Goal: Task Accomplishment & Management: Use online tool/utility

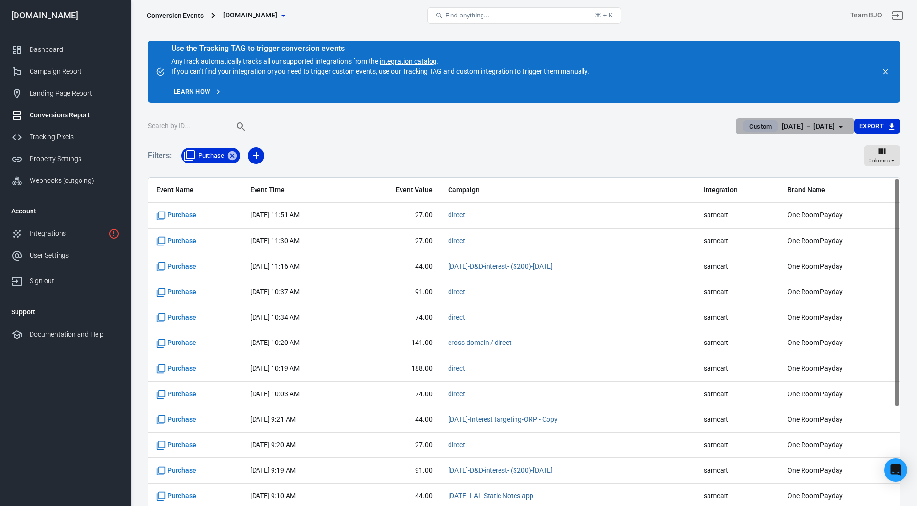
click at [841, 126] on icon "button" at bounding box center [841, 127] width 12 height 12
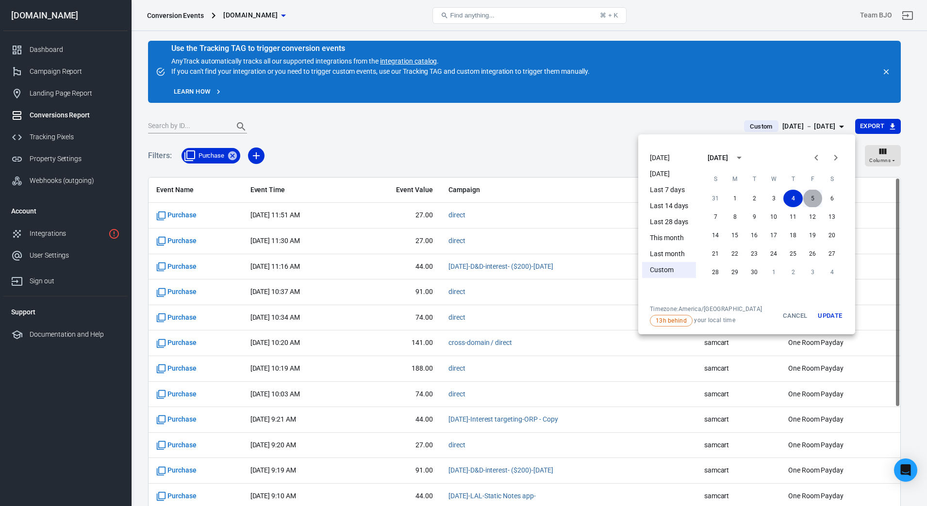
click at [809, 198] on button "5" at bounding box center [811, 198] width 19 height 17
click at [812, 197] on button "5" at bounding box center [811, 198] width 19 height 17
click at [838, 315] on button "Update" at bounding box center [829, 315] width 31 height 21
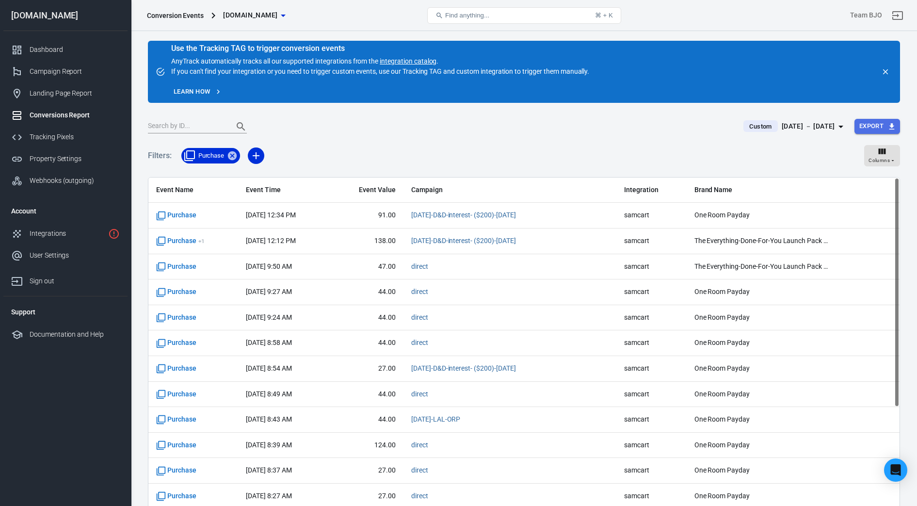
click at [891, 127] on icon "button" at bounding box center [892, 126] width 9 height 9
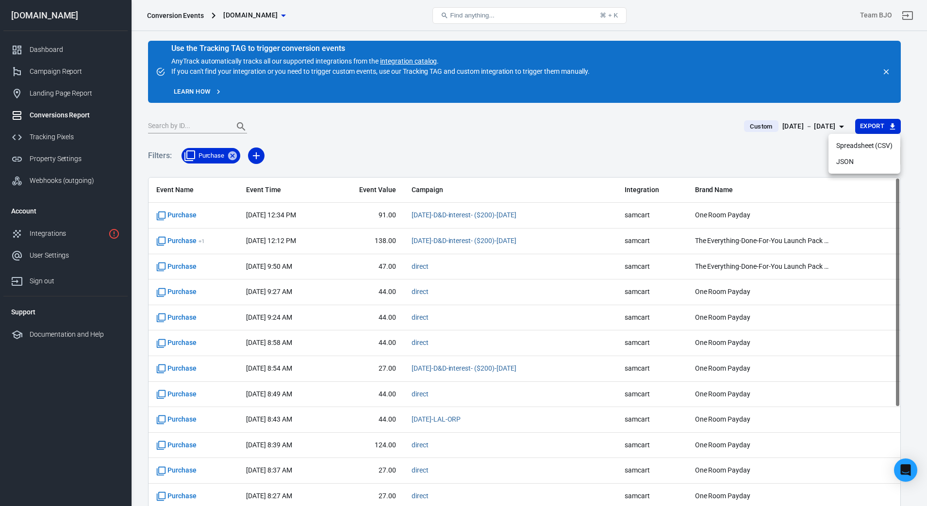
click at [868, 145] on li "Spreadsheet (CSV)" at bounding box center [864, 146] width 72 height 16
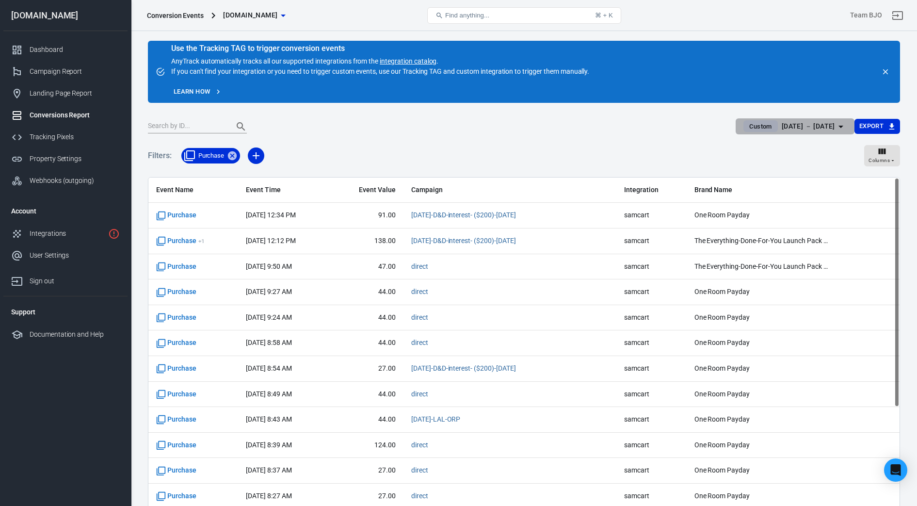
click at [840, 127] on icon "button" at bounding box center [841, 127] width 12 height 12
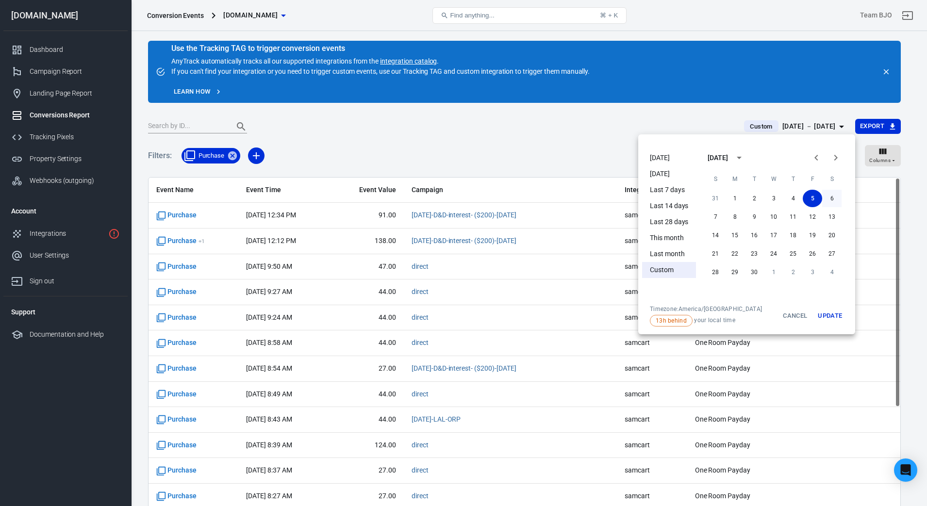
click at [833, 200] on button "6" at bounding box center [831, 198] width 19 height 17
click at [828, 197] on button "6" at bounding box center [831, 198] width 19 height 17
click at [830, 322] on button "Update" at bounding box center [829, 315] width 31 height 21
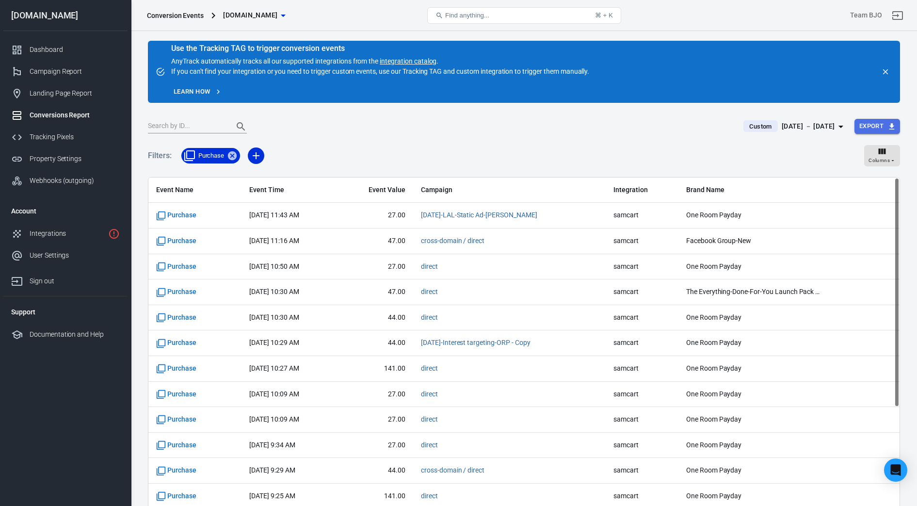
click at [886, 125] on button "Export" at bounding box center [878, 126] width 46 height 15
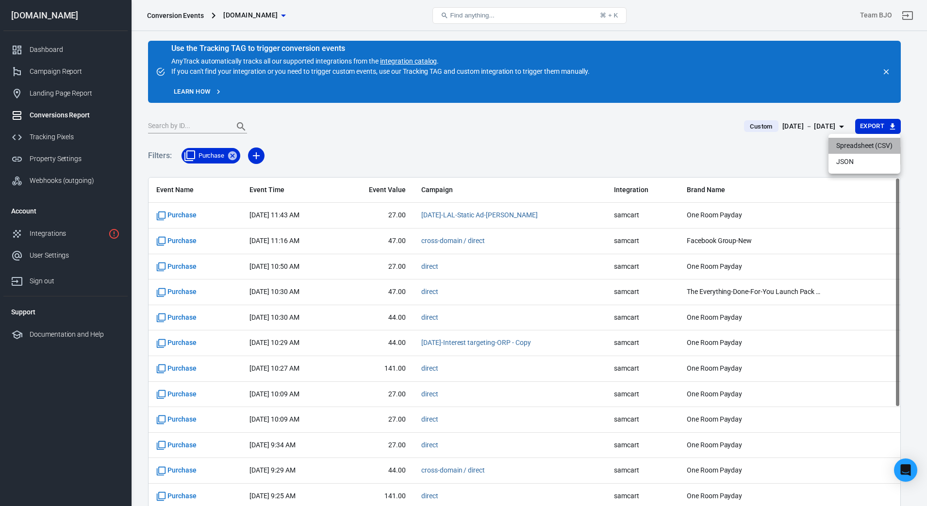
click at [861, 144] on li "Spreadsheet (CSV)" at bounding box center [864, 146] width 72 height 16
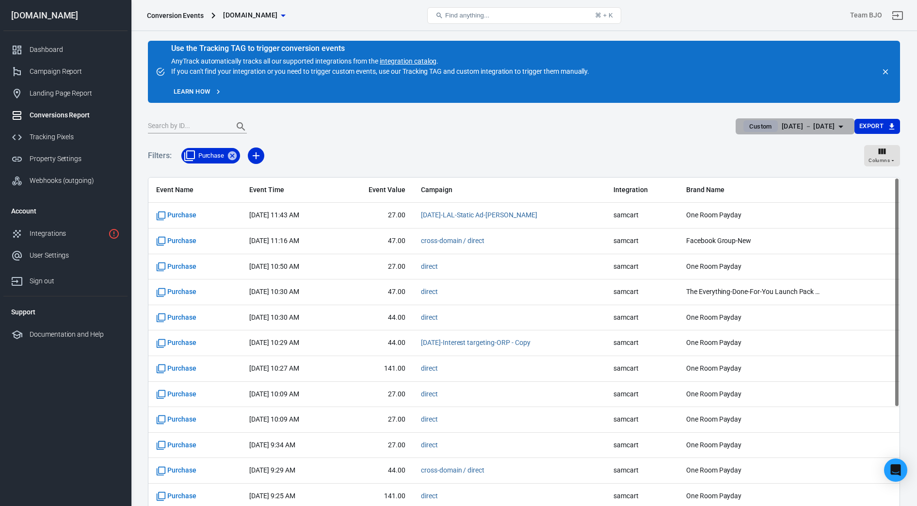
click at [848, 127] on button "Custom [DATE] － [DATE]" at bounding box center [795, 126] width 118 height 16
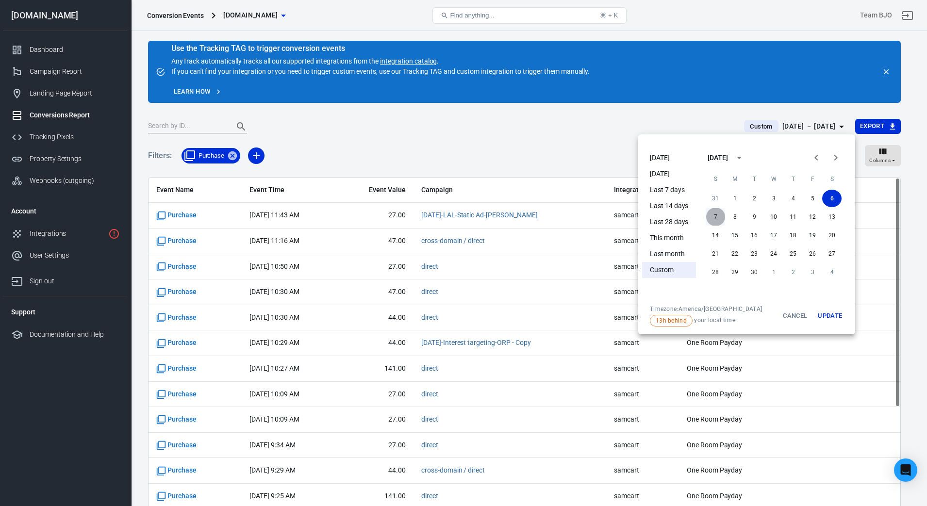
click at [718, 217] on button "7" at bounding box center [714, 216] width 19 height 17
click at [715, 220] on button "7" at bounding box center [714, 216] width 19 height 17
click at [834, 319] on button "Update" at bounding box center [829, 315] width 31 height 21
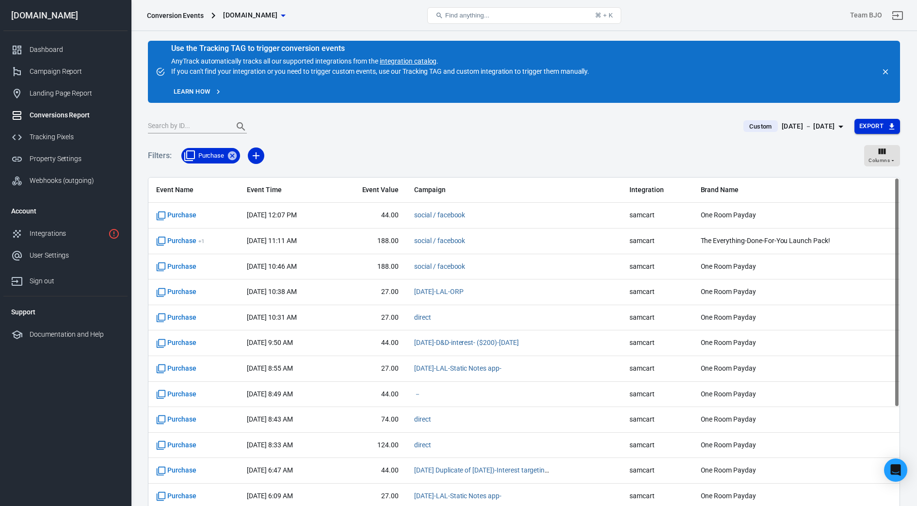
click at [870, 125] on button "Export" at bounding box center [878, 126] width 46 height 15
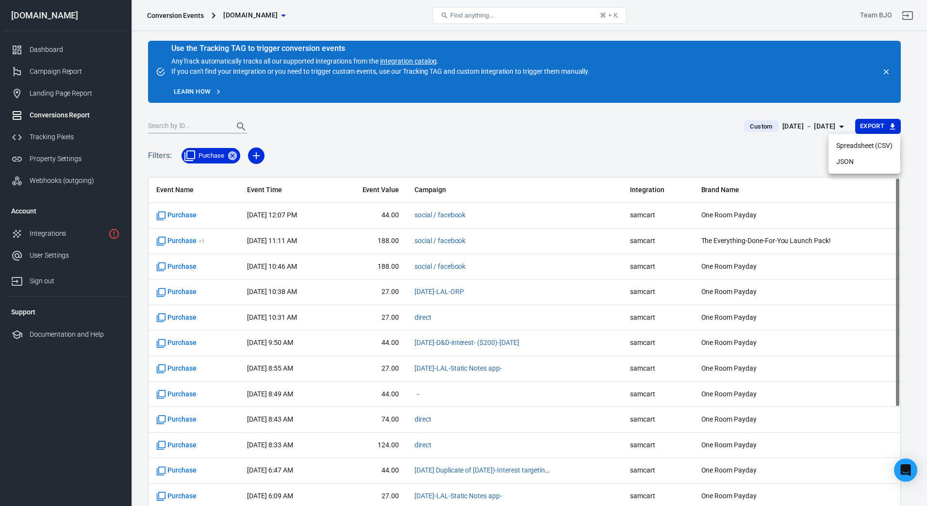
click at [861, 146] on li "Spreadsheet (CSV)" at bounding box center [864, 146] width 72 height 16
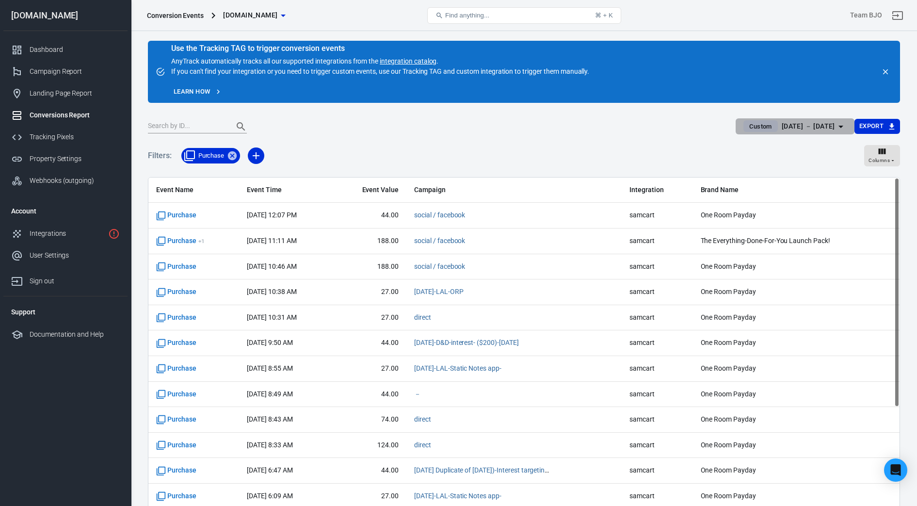
click at [838, 124] on icon "button" at bounding box center [841, 127] width 12 height 12
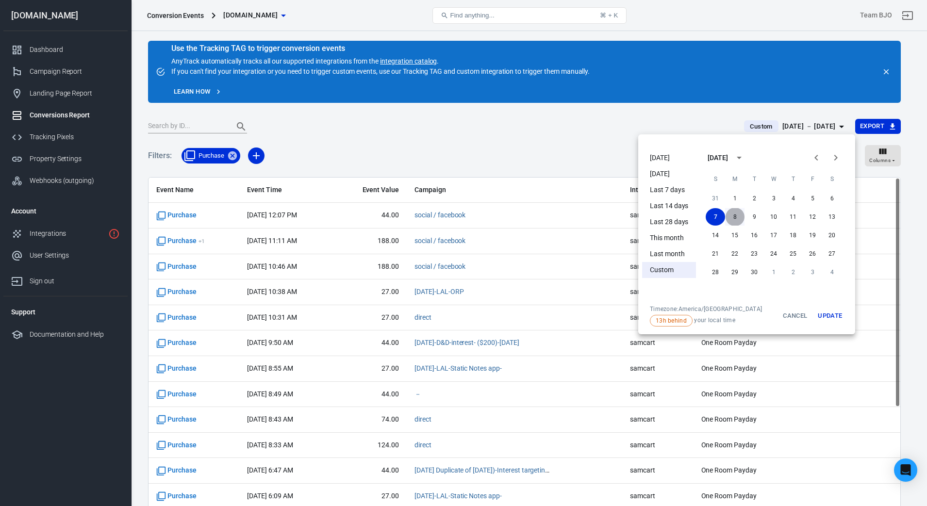
click at [735, 214] on button "8" at bounding box center [734, 216] width 19 height 17
click at [735, 216] on button "8" at bounding box center [734, 216] width 19 height 17
click at [826, 317] on button "Update" at bounding box center [829, 315] width 31 height 21
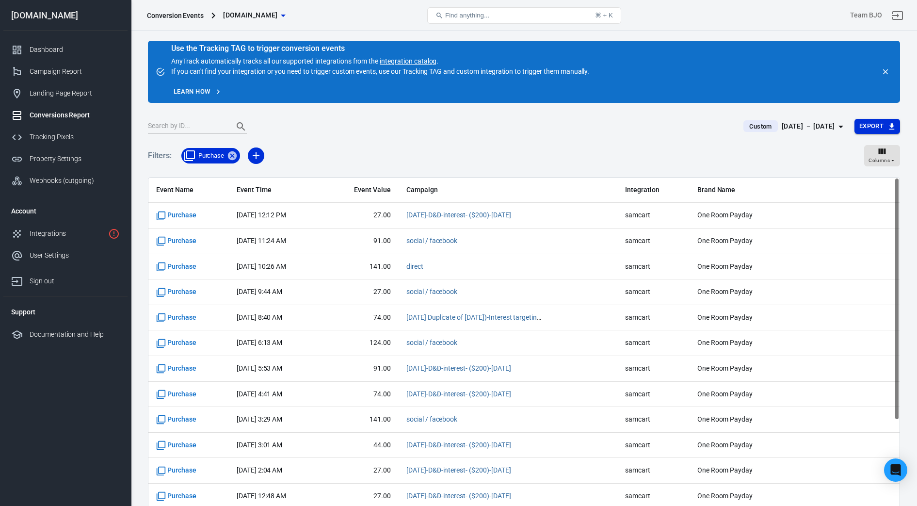
click at [892, 129] on icon "button" at bounding box center [892, 126] width 5 height 6
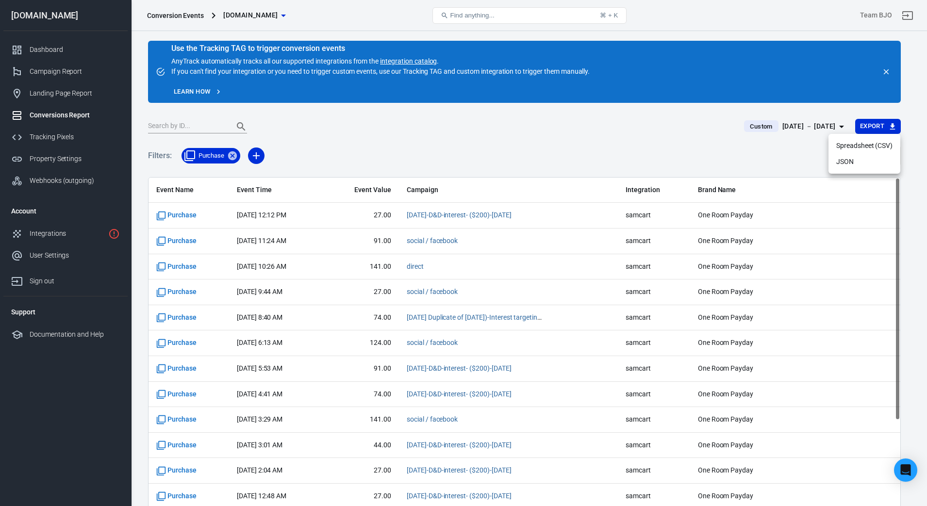
click at [866, 147] on li "Spreadsheet (CSV)" at bounding box center [864, 146] width 72 height 16
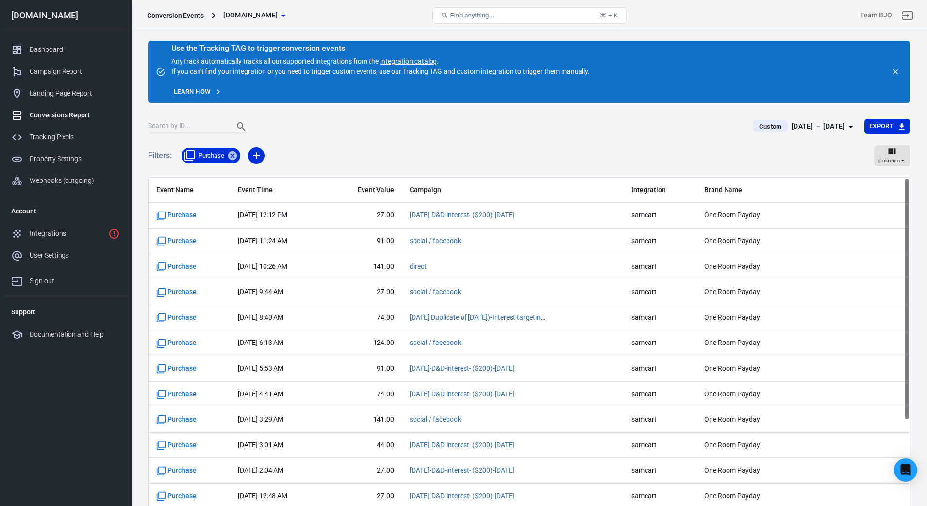
click at [866, 146] on li "Spreadsheet (CSV)" at bounding box center [873, 140] width 54 height 9
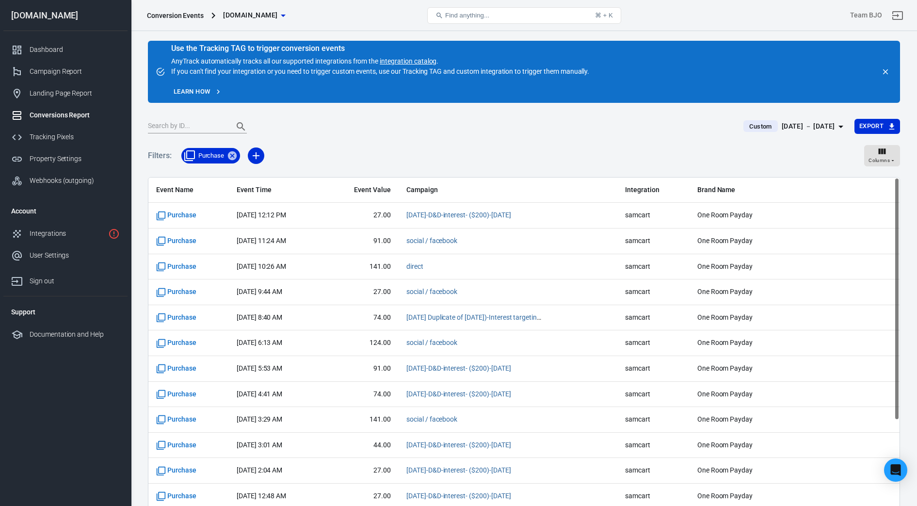
click at [913, 19] on html "Conversion Events [DOMAIN_NAME] Find anything... ⌘ + K Team BJO [DOMAIN_NAME] D…" at bounding box center [458, 290] width 917 height 580
click at [841, 121] on icon "button" at bounding box center [841, 127] width 12 height 12
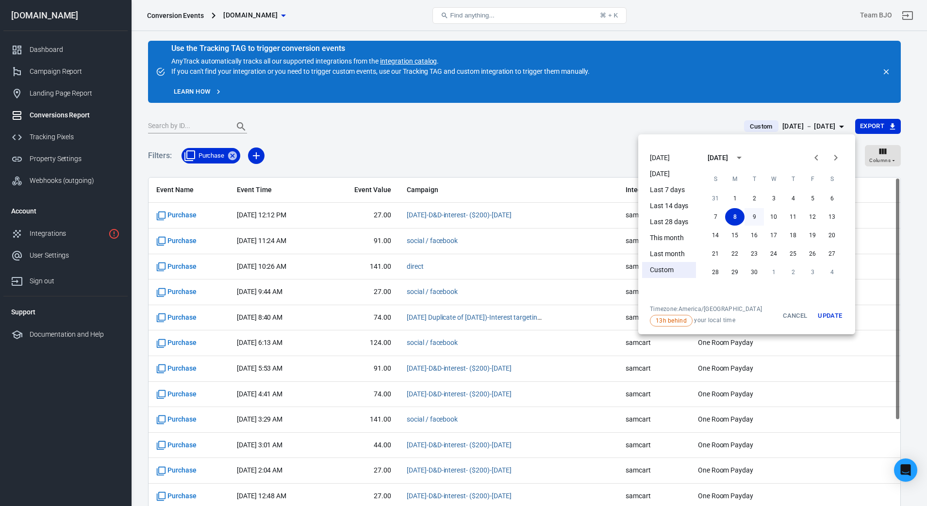
click at [756, 217] on button "9" at bounding box center [753, 216] width 19 height 17
click at [839, 315] on button "Update" at bounding box center [829, 315] width 31 height 21
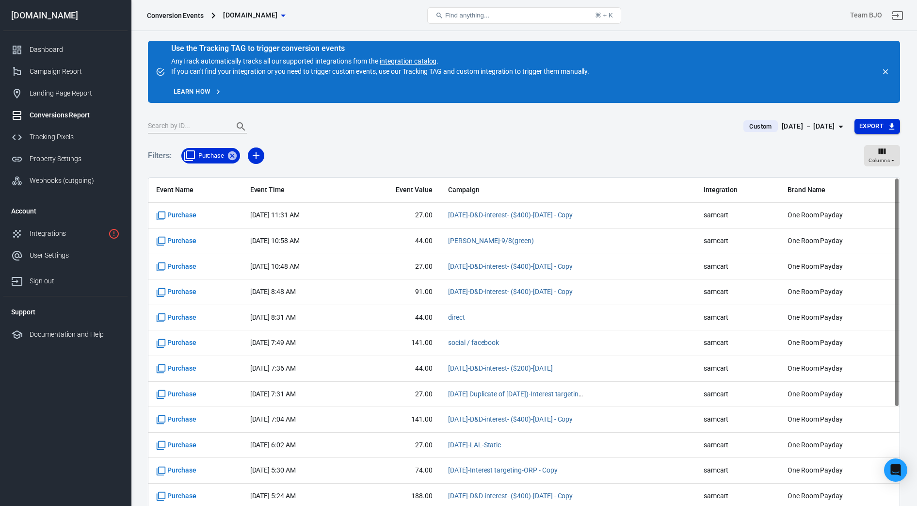
click at [874, 129] on button "Export" at bounding box center [878, 126] width 46 height 15
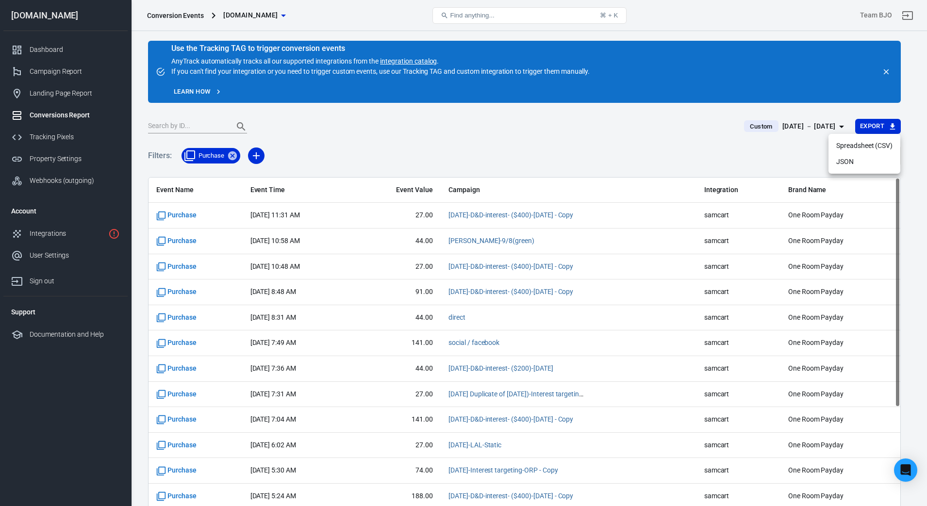
click at [861, 146] on li "Spreadsheet (CSV)" at bounding box center [864, 146] width 72 height 16
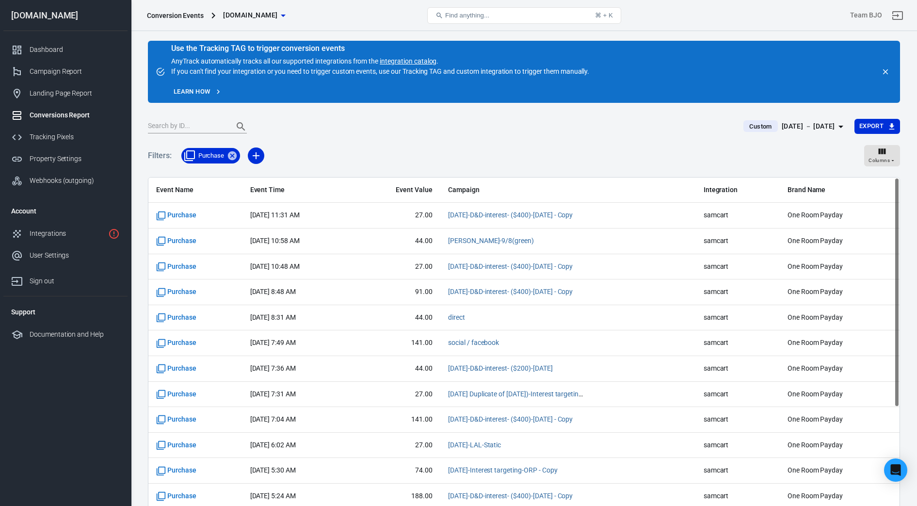
click at [838, 128] on icon "button" at bounding box center [841, 127] width 12 height 12
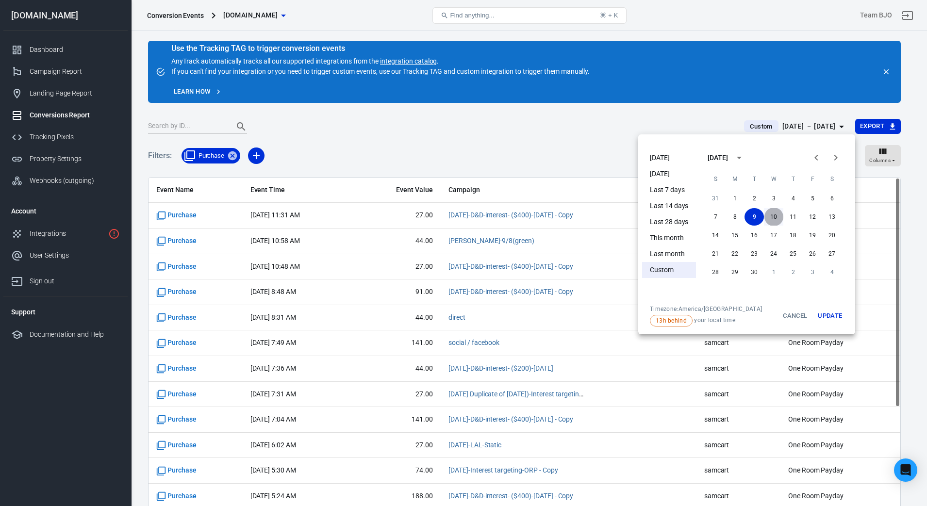
click at [769, 217] on button "10" at bounding box center [773, 216] width 19 height 17
click at [826, 309] on button "Update" at bounding box center [829, 315] width 31 height 21
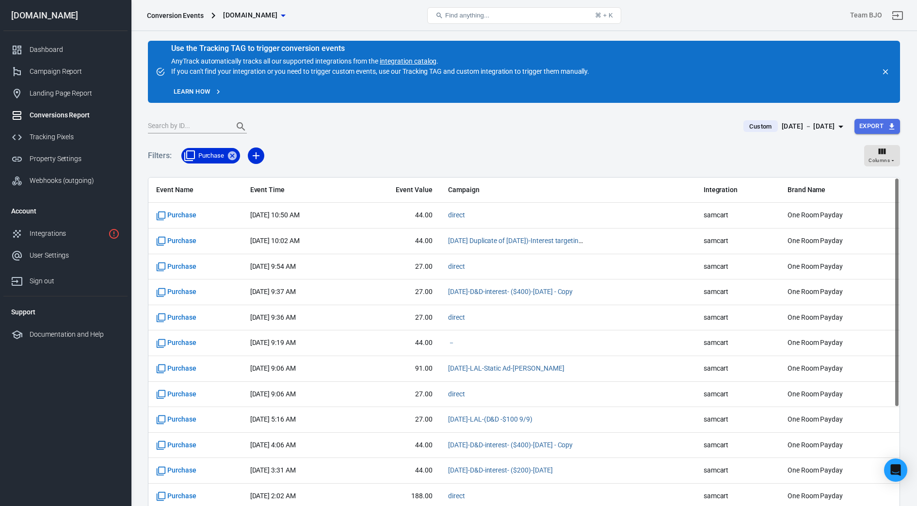
click at [875, 125] on button "Export" at bounding box center [878, 126] width 46 height 15
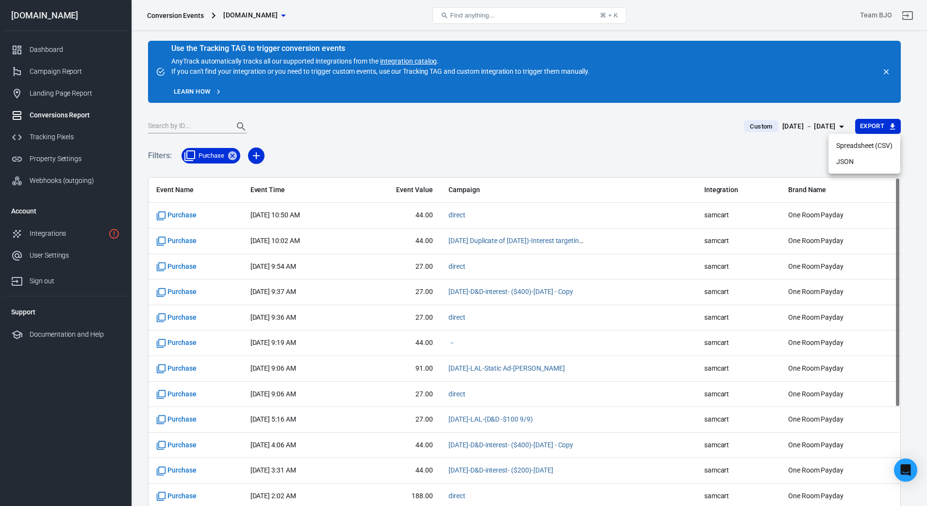
click at [854, 144] on li "Spreadsheet (CSV)" at bounding box center [864, 146] width 72 height 16
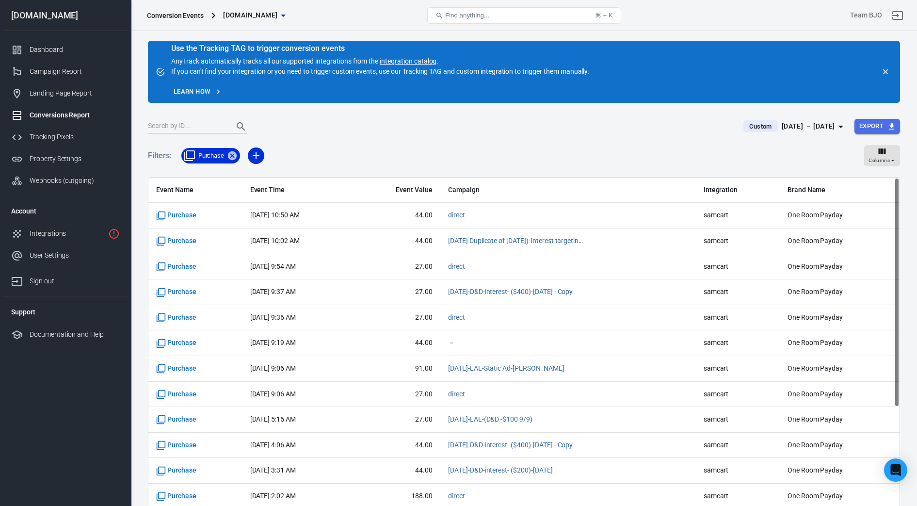
click at [887, 125] on button "Export" at bounding box center [878, 126] width 46 height 15
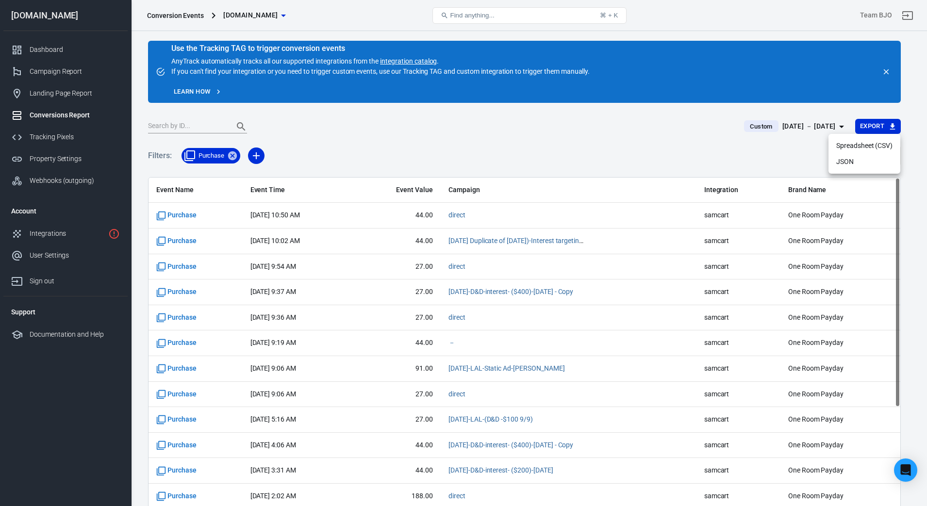
click at [840, 123] on div at bounding box center [463, 253] width 927 height 506
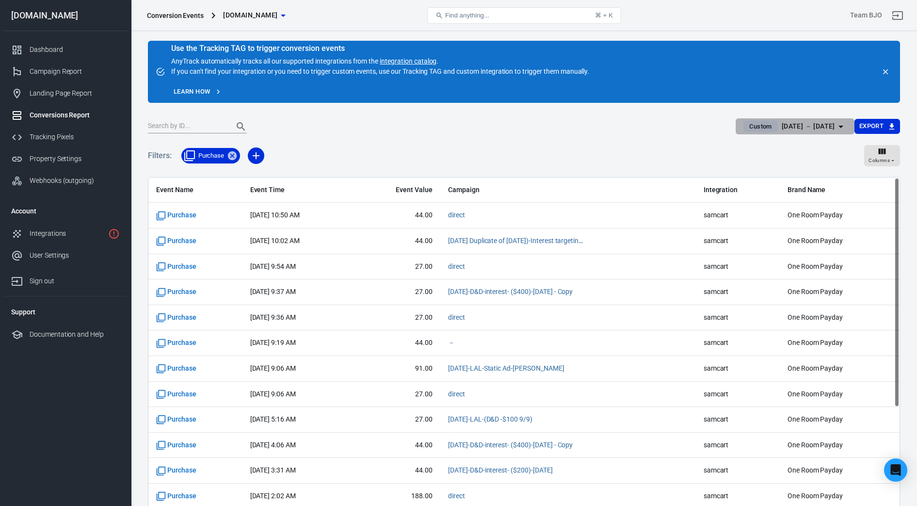
click at [797, 119] on button "Custom [DATE] － [DATE]" at bounding box center [795, 126] width 118 height 16
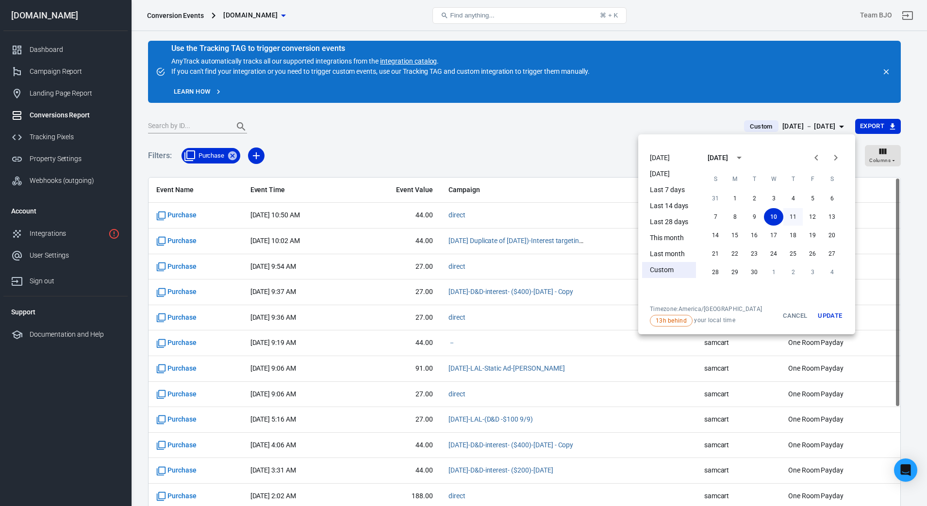
click at [790, 217] on button "11" at bounding box center [792, 216] width 19 height 17
click at [827, 311] on button "Update" at bounding box center [829, 315] width 31 height 21
drag, startPoint x: 827, startPoint y: 311, endPoint x: 900, endPoint y: 275, distance: 81.6
click at [827, 312] on button "Update" at bounding box center [829, 315] width 31 height 21
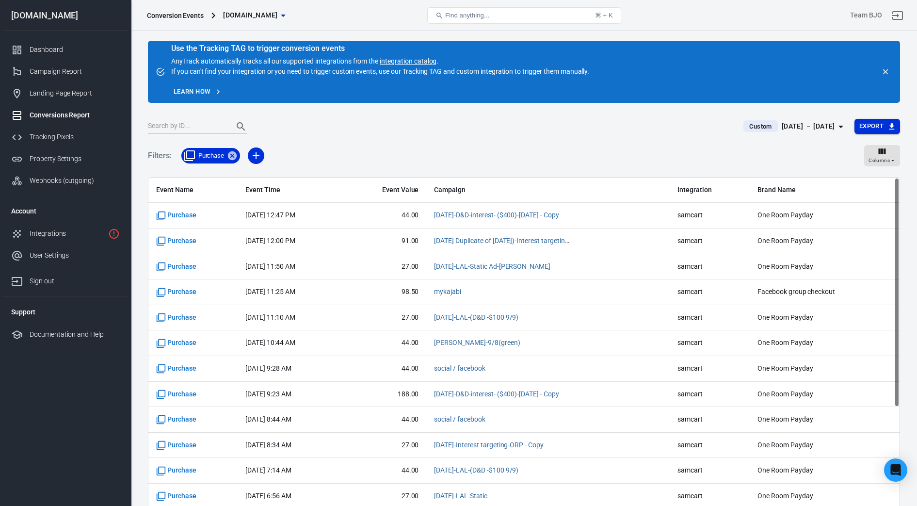
click at [880, 123] on button "Export" at bounding box center [878, 126] width 46 height 15
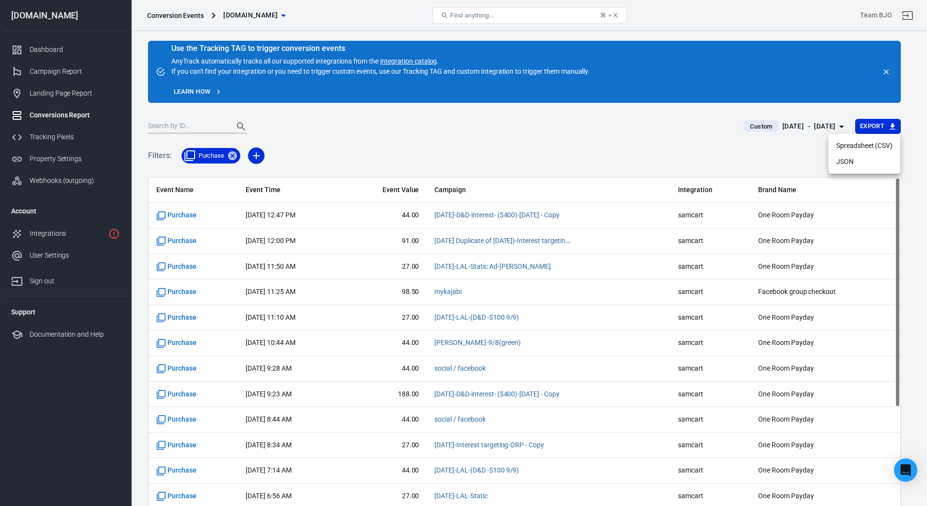
click at [860, 142] on li "Spreadsheet (CSV)" at bounding box center [864, 146] width 72 height 16
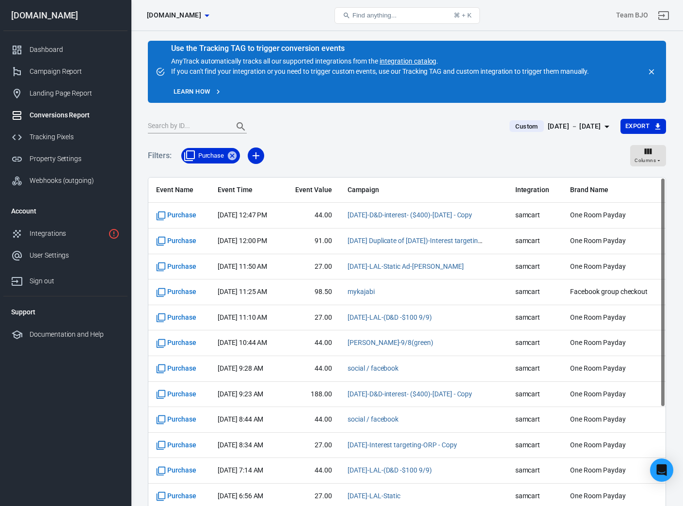
click at [602, 129] on icon "button" at bounding box center [608, 127] width 12 height 12
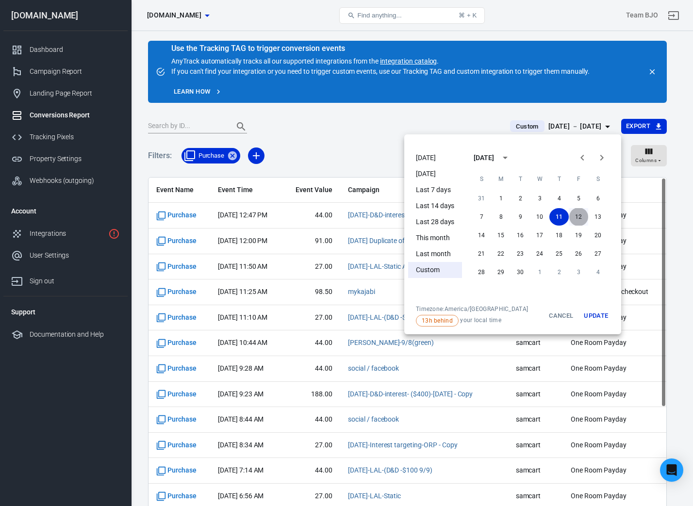
click at [578, 214] on button "12" at bounding box center [578, 216] width 19 height 17
click at [576, 219] on button "12" at bounding box center [578, 216] width 19 height 17
click at [599, 319] on button "Update" at bounding box center [595, 315] width 31 height 21
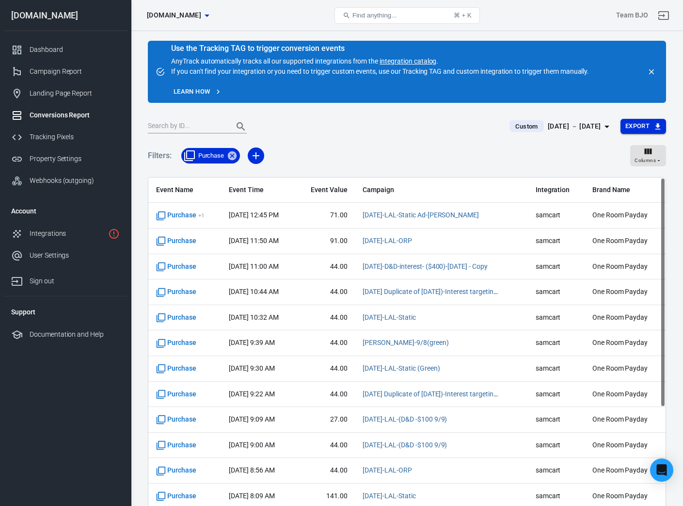
click at [653, 126] on button "Export" at bounding box center [644, 126] width 46 height 15
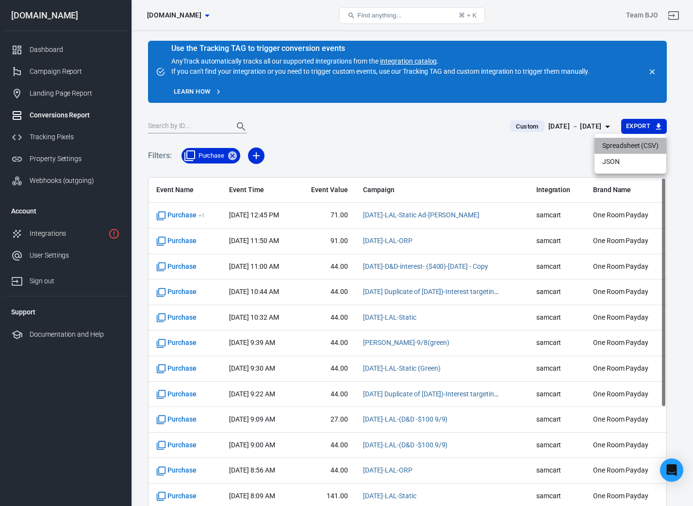
click at [635, 143] on li "Spreadsheet (CSV)" at bounding box center [630, 146] width 72 height 16
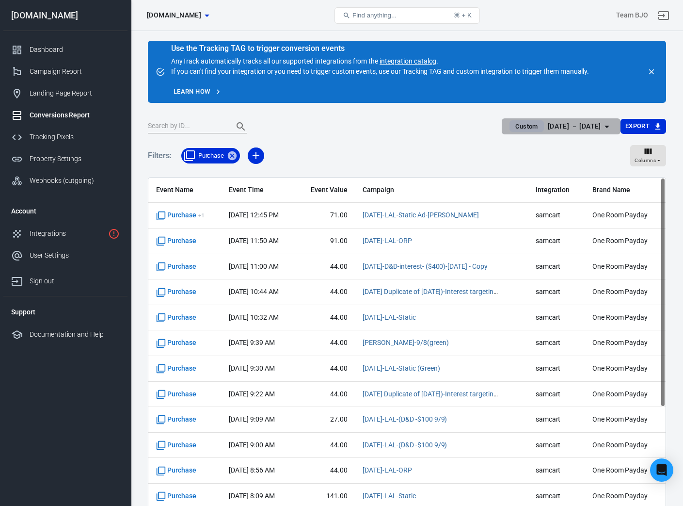
click at [605, 126] on icon "button" at bounding box center [608, 127] width 12 height 12
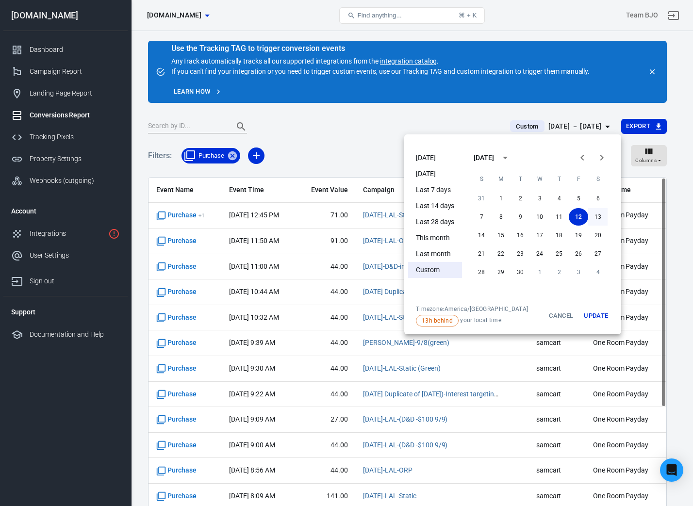
click at [601, 218] on button "13" at bounding box center [597, 216] width 19 height 17
click at [599, 312] on button "Update" at bounding box center [595, 315] width 31 height 21
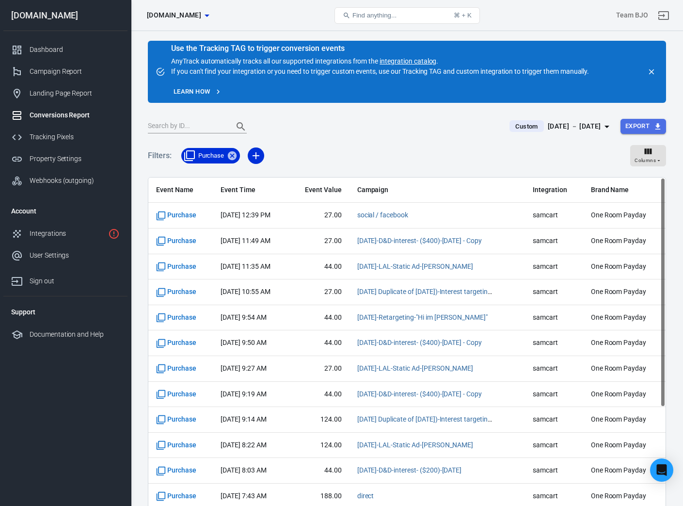
click at [652, 123] on button "Export" at bounding box center [644, 126] width 46 height 15
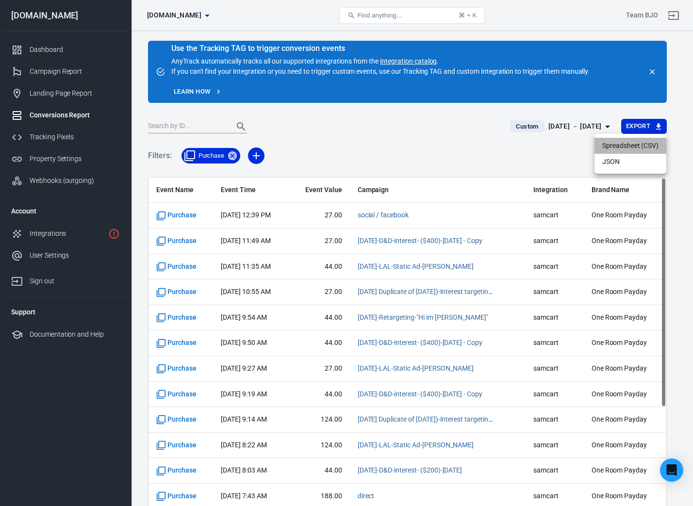
click at [625, 149] on li "Spreadsheet (CSV)" at bounding box center [630, 146] width 72 height 16
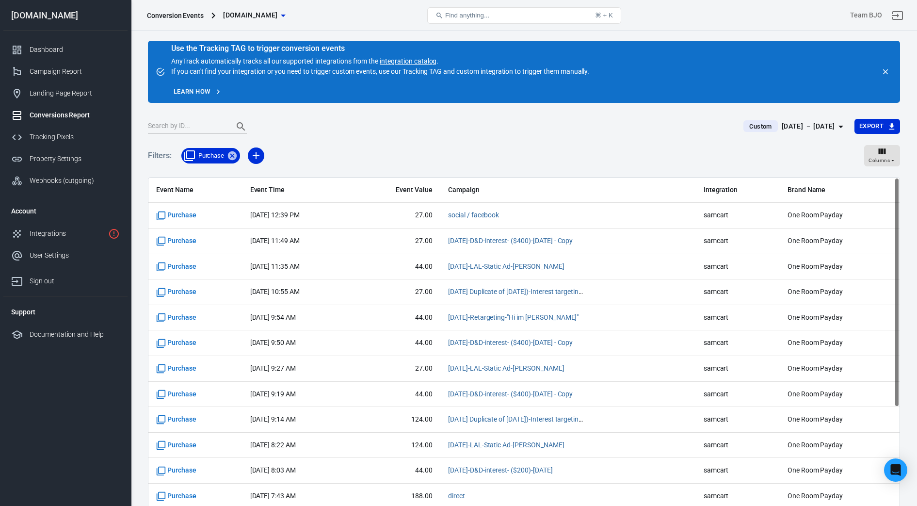
click at [841, 126] on icon "button" at bounding box center [841, 127] width 5 height 2
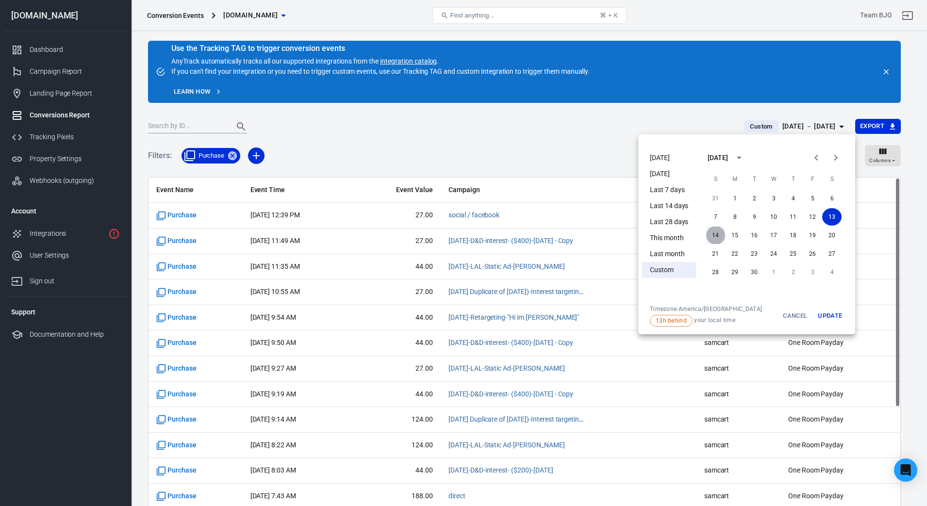
click at [717, 236] on button "14" at bounding box center [714, 235] width 19 height 17
click at [714, 233] on button "14" at bounding box center [714, 235] width 19 height 17
click at [830, 311] on button "Update" at bounding box center [829, 315] width 31 height 21
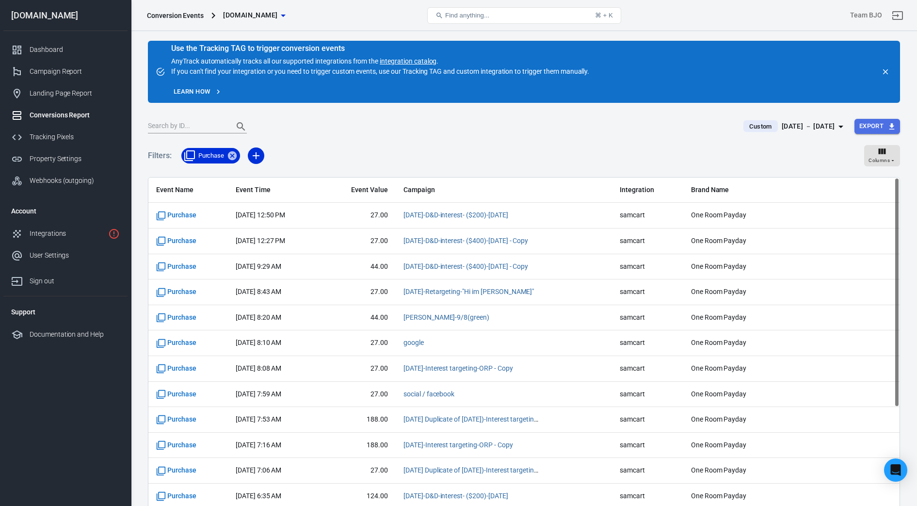
click at [888, 125] on icon "button" at bounding box center [892, 126] width 9 height 9
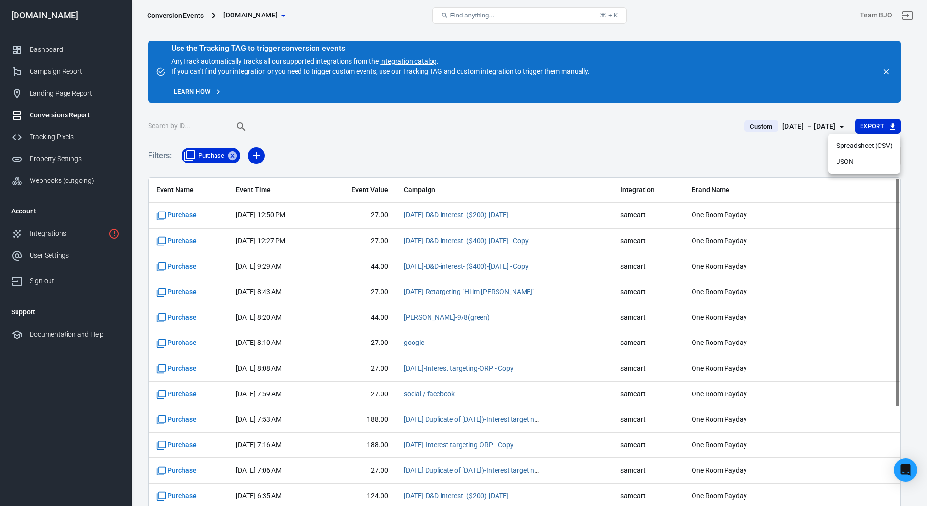
click at [867, 146] on li "Spreadsheet (CSV)" at bounding box center [864, 146] width 72 height 16
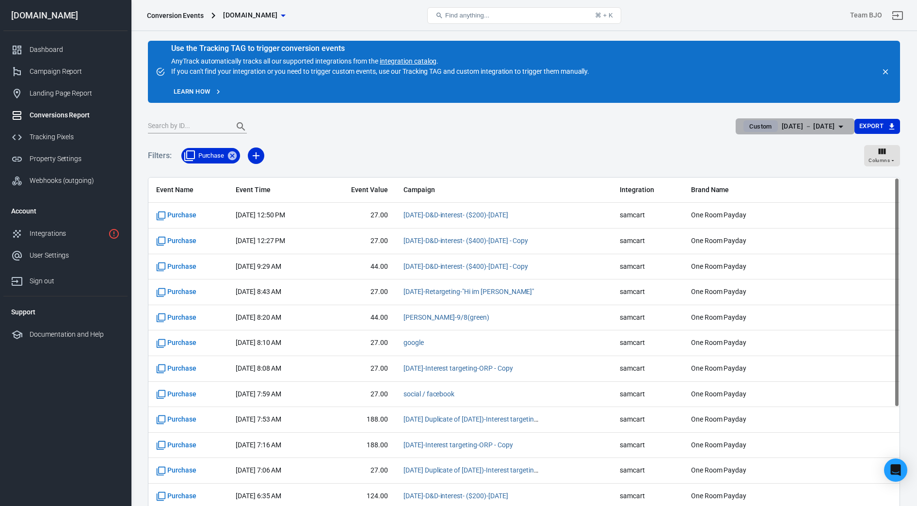
click at [819, 125] on div "[DATE] － [DATE]" at bounding box center [808, 126] width 53 height 12
drag, startPoint x: 819, startPoint y: 125, endPoint x: 777, endPoint y: 130, distance: 43.0
click at [782, 130] on div "[DATE] － [DATE]" at bounding box center [808, 126] width 53 height 12
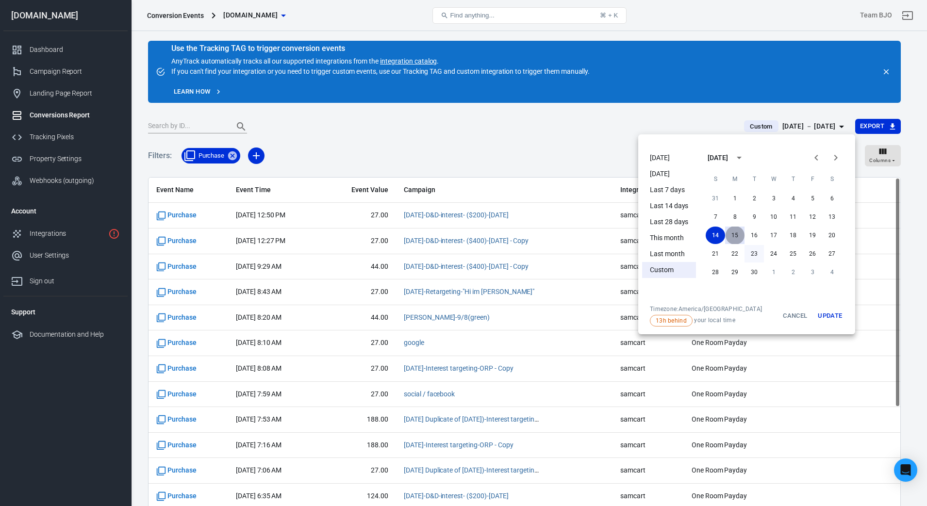
drag, startPoint x: 737, startPoint y: 231, endPoint x: 761, endPoint y: 245, distance: 27.2
click at [737, 233] on button "15" at bounding box center [734, 235] width 19 height 17
drag, startPoint x: 736, startPoint y: 234, endPoint x: 768, endPoint y: 255, distance: 37.9
click at [736, 234] on button "15" at bounding box center [734, 235] width 19 height 17
drag, startPoint x: 836, startPoint y: 317, endPoint x: 838, endPoint y: 324, distance: 7.2
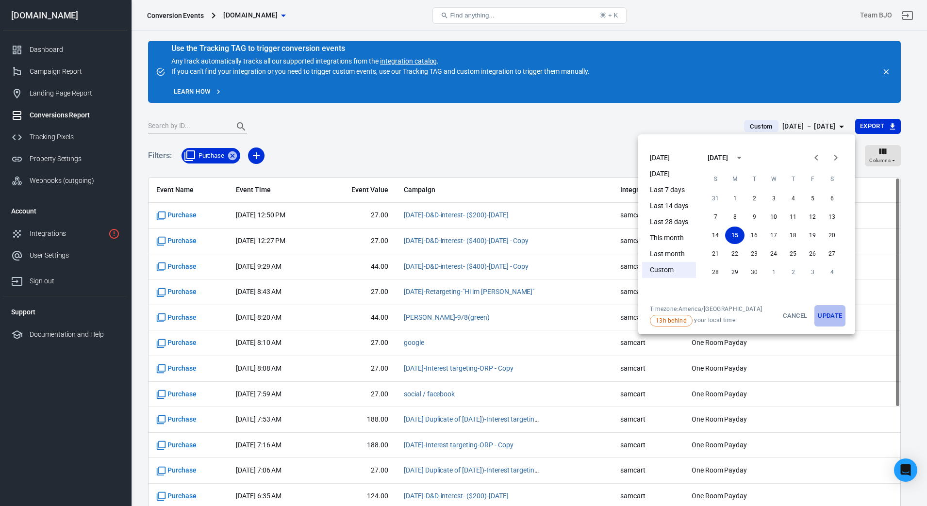
click at [836, 318] on button "Update" at bounding box center [829, 315] width 31 height 21
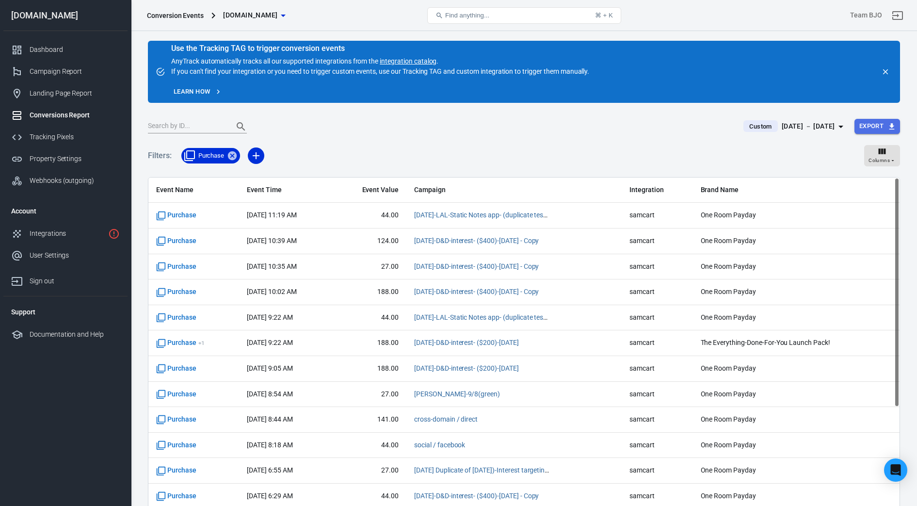
click at [866, 126] on button "Export" at bounding box center [878, 126] width 46 height 15
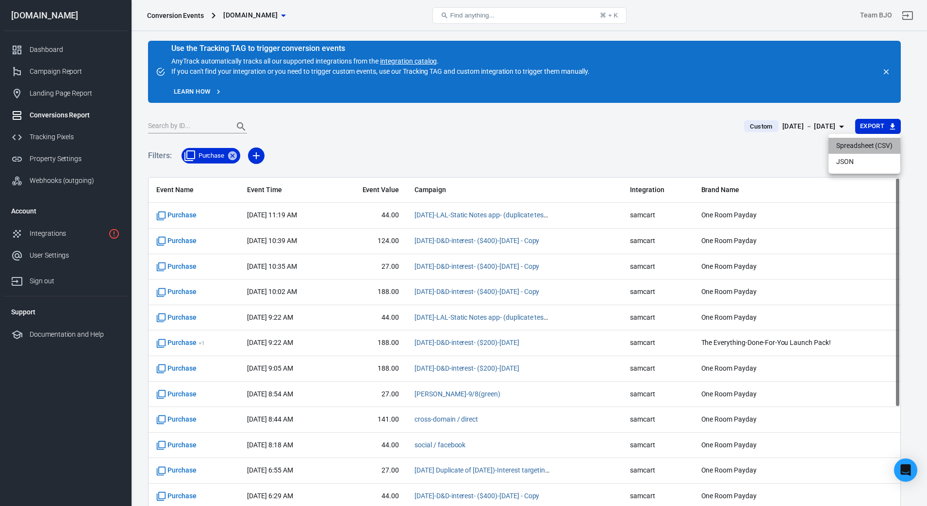
click at [853, 146] on li "Spreadsheet (CSV)" at bounding box center [864, 146] width 72 height 16
